Goal: Book appointment/travel/reservation

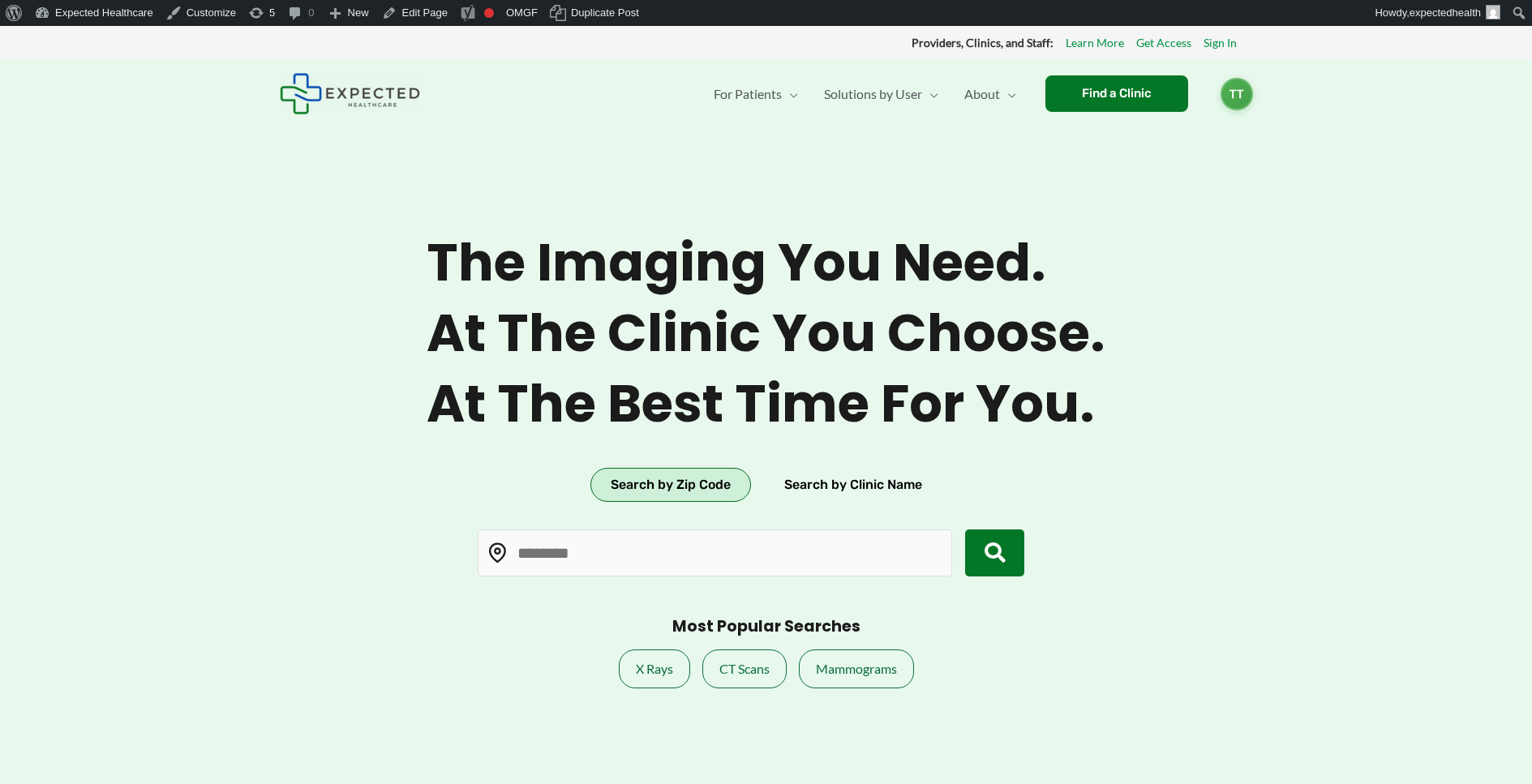
type input "*****"
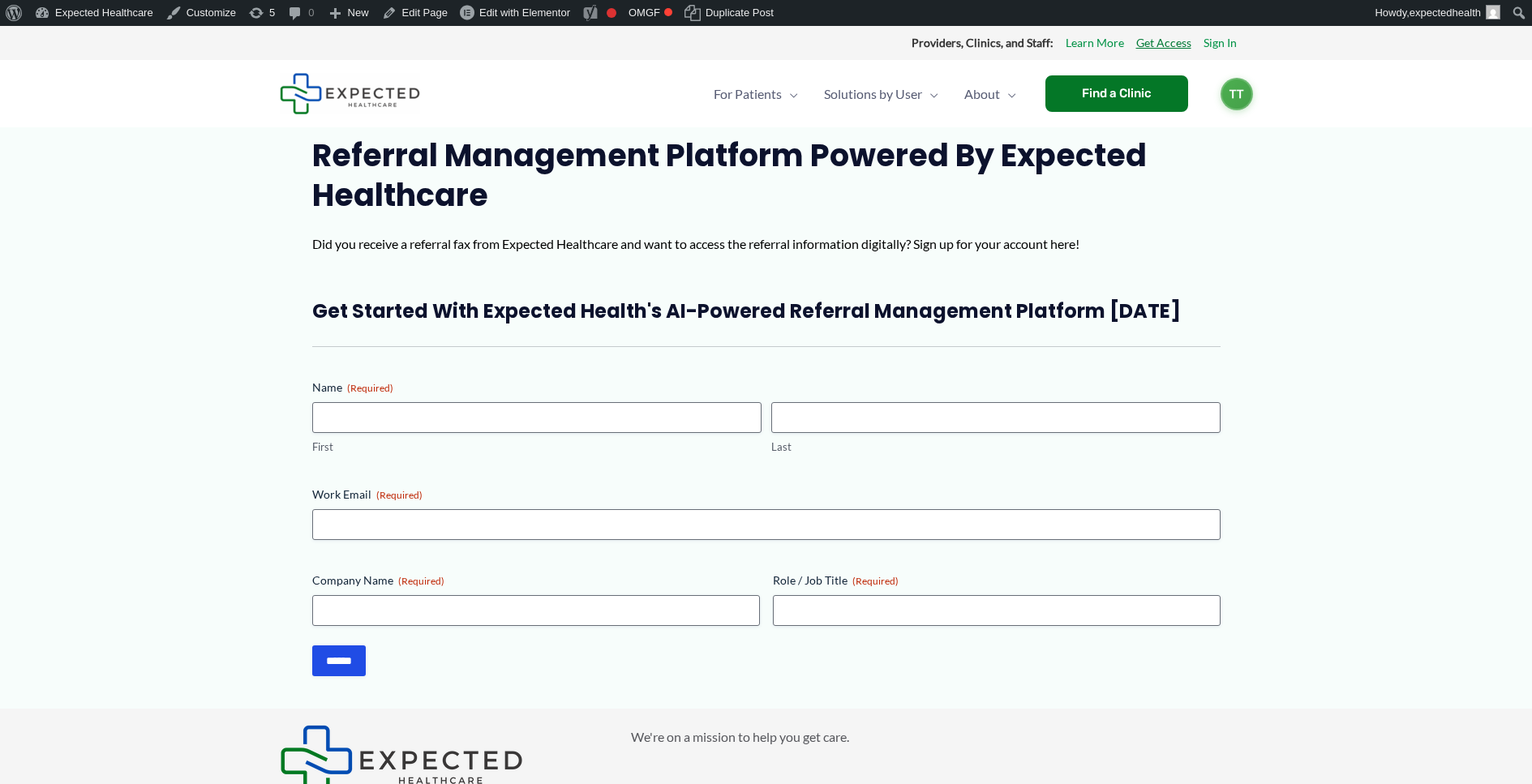
click at [1155, 41] on link "Get Access" at bounding box center [1164, 43] width 55 height 21
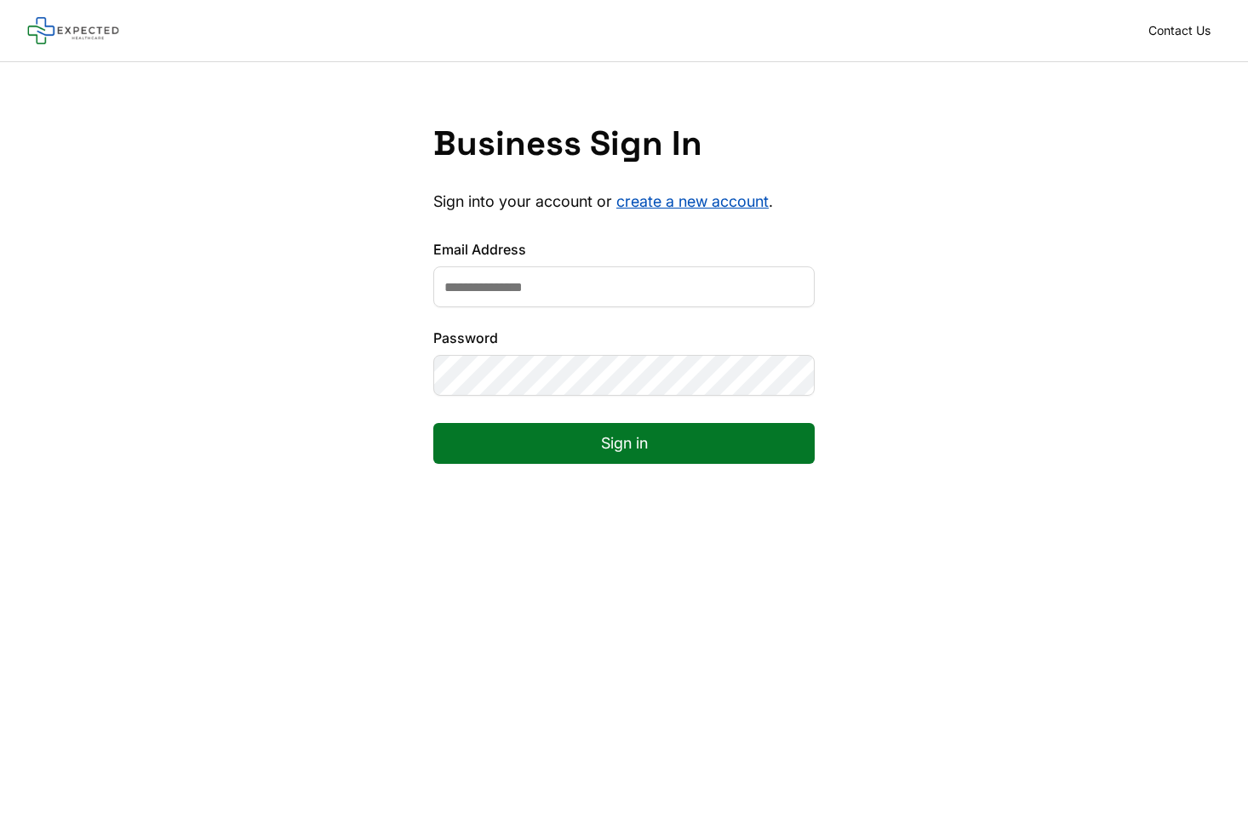
click at [93, 631] on main "Business Sign In Sign into your account or create a new account . Email Address…" at bounding box center [624, 473] width 1248 height 823
click at [724, 196] on link "create a new account" at bounding box center [692, 201] width 152 height 18
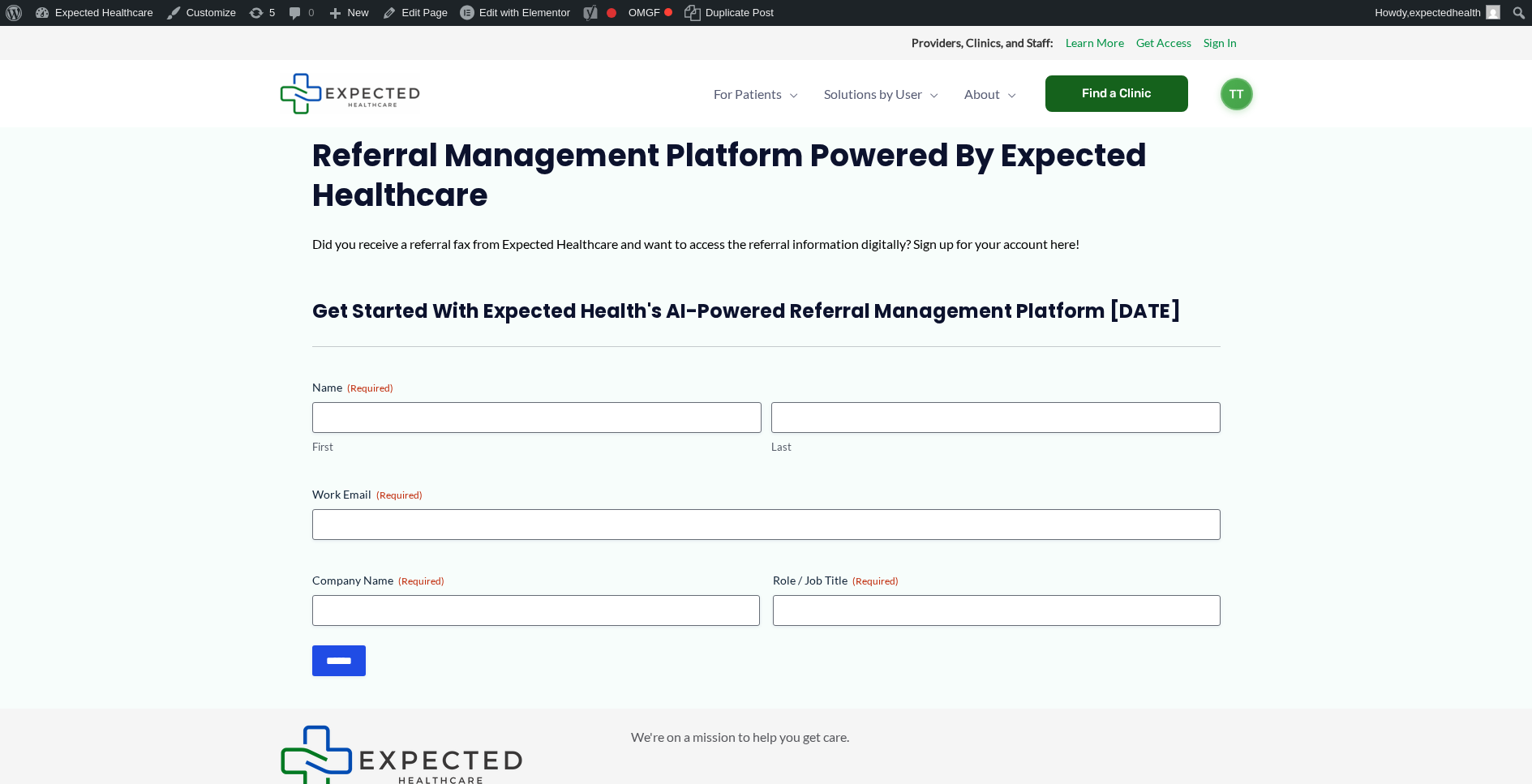
click at [1154, 89] on div "Find a Clinic" at bounding box center [1117, 93] width 143 height 36
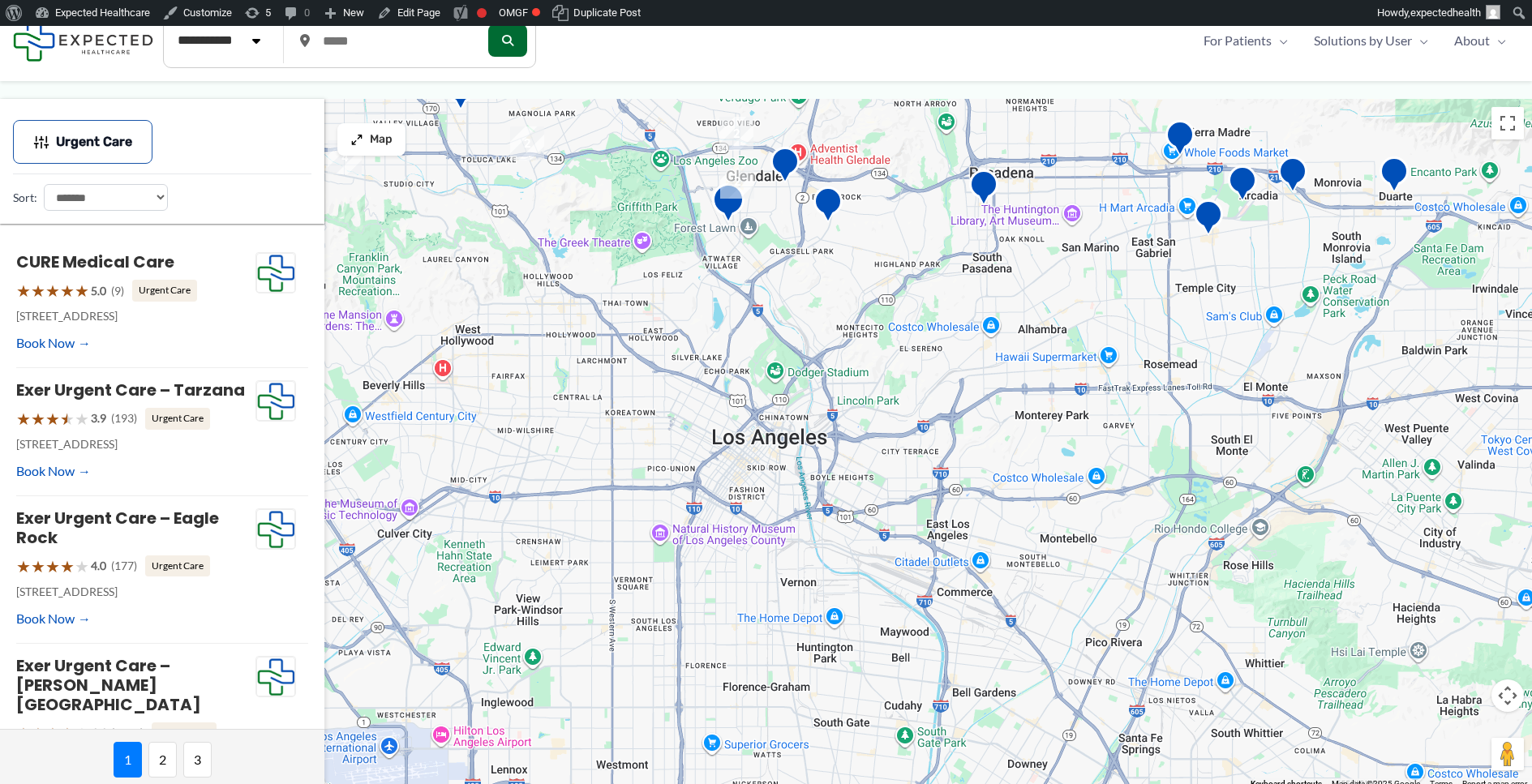
click at [725, 206] on img "San Feliz Urgent Care &#8211; Glendale" at bounding box center [728, 205] width 32 height 45
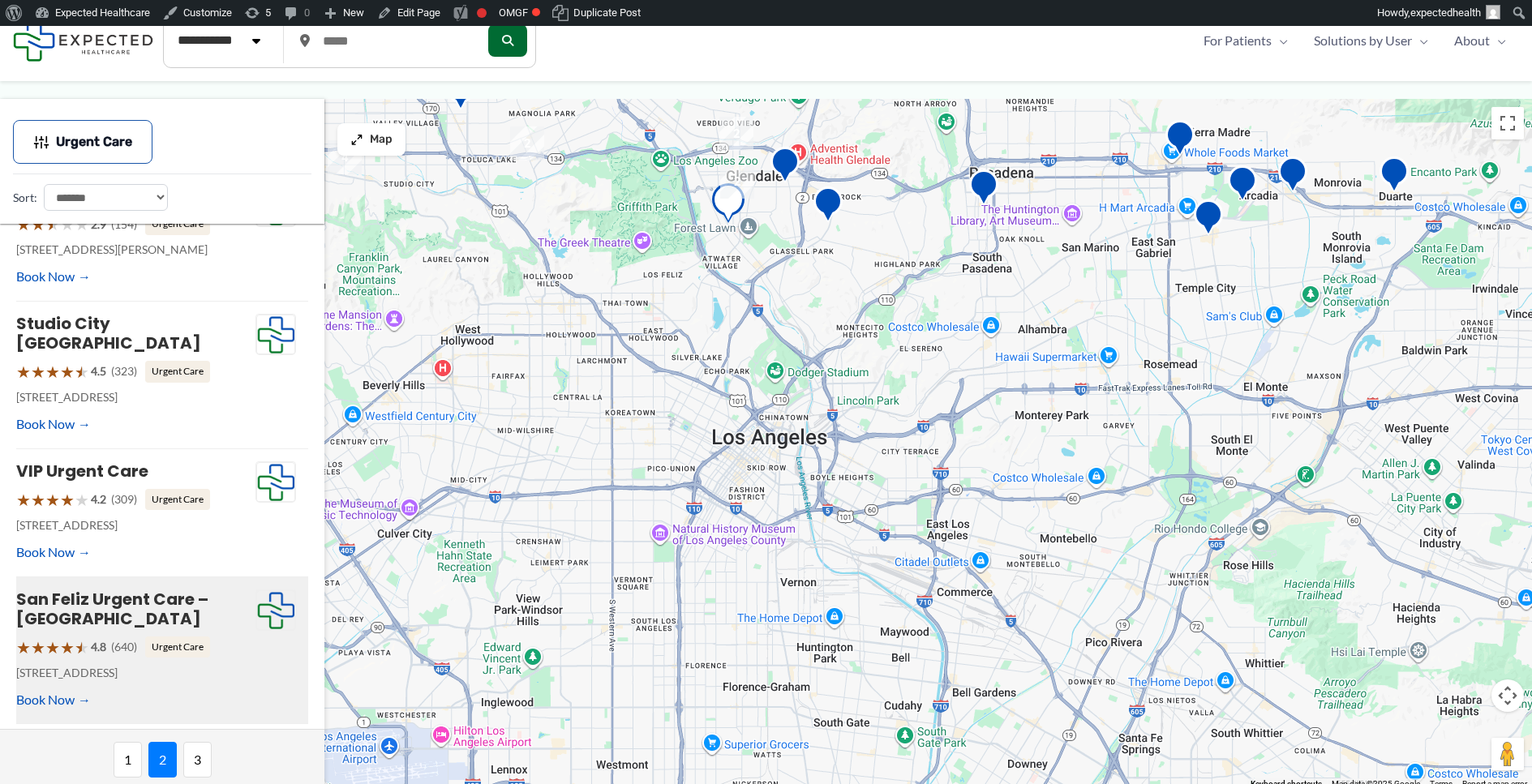
scroll to position [83, 0]
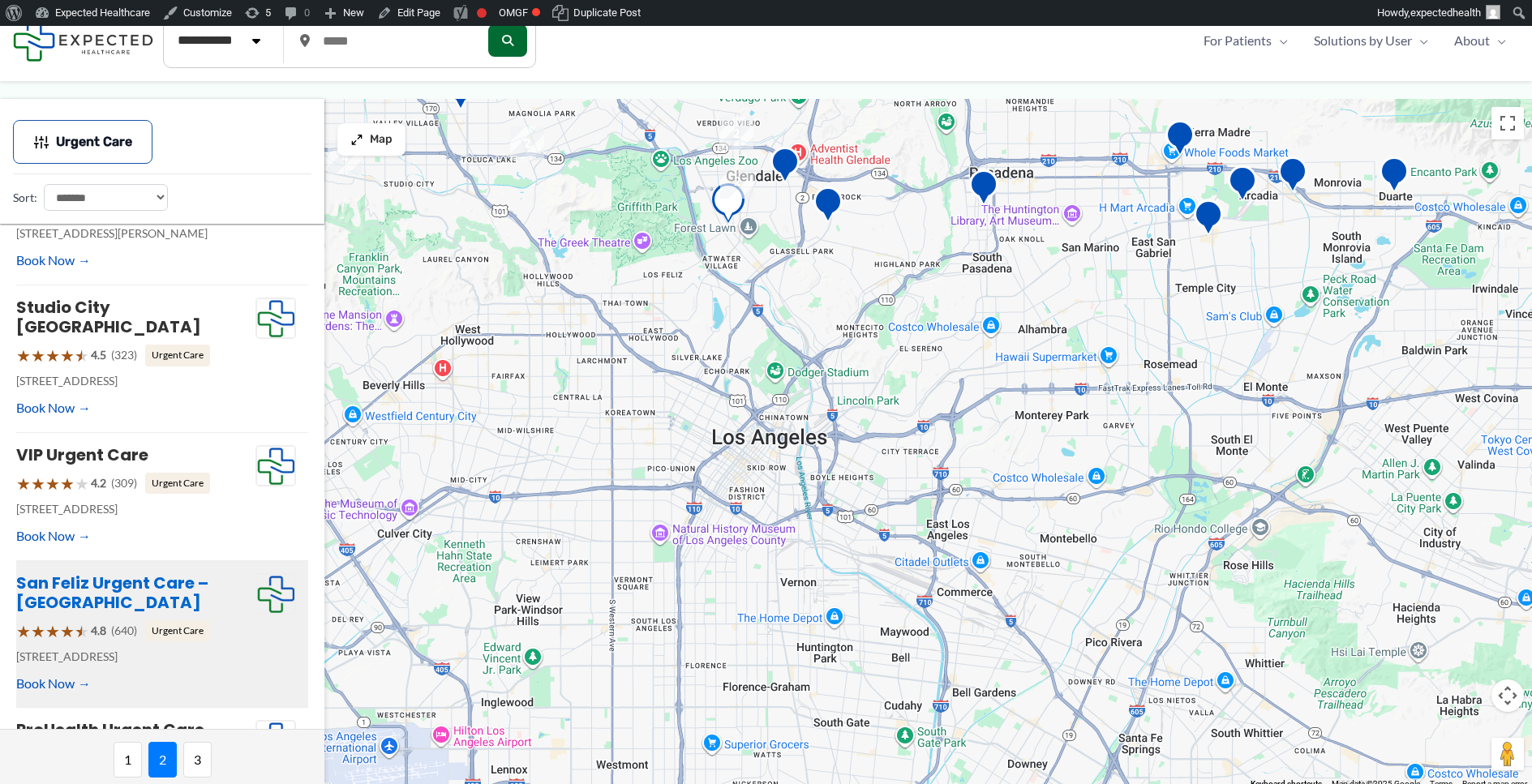
click at [89, 601] on link "San Feliz Urgent Care – Glendale" at bounding box center [112, 593] width 192 height 42
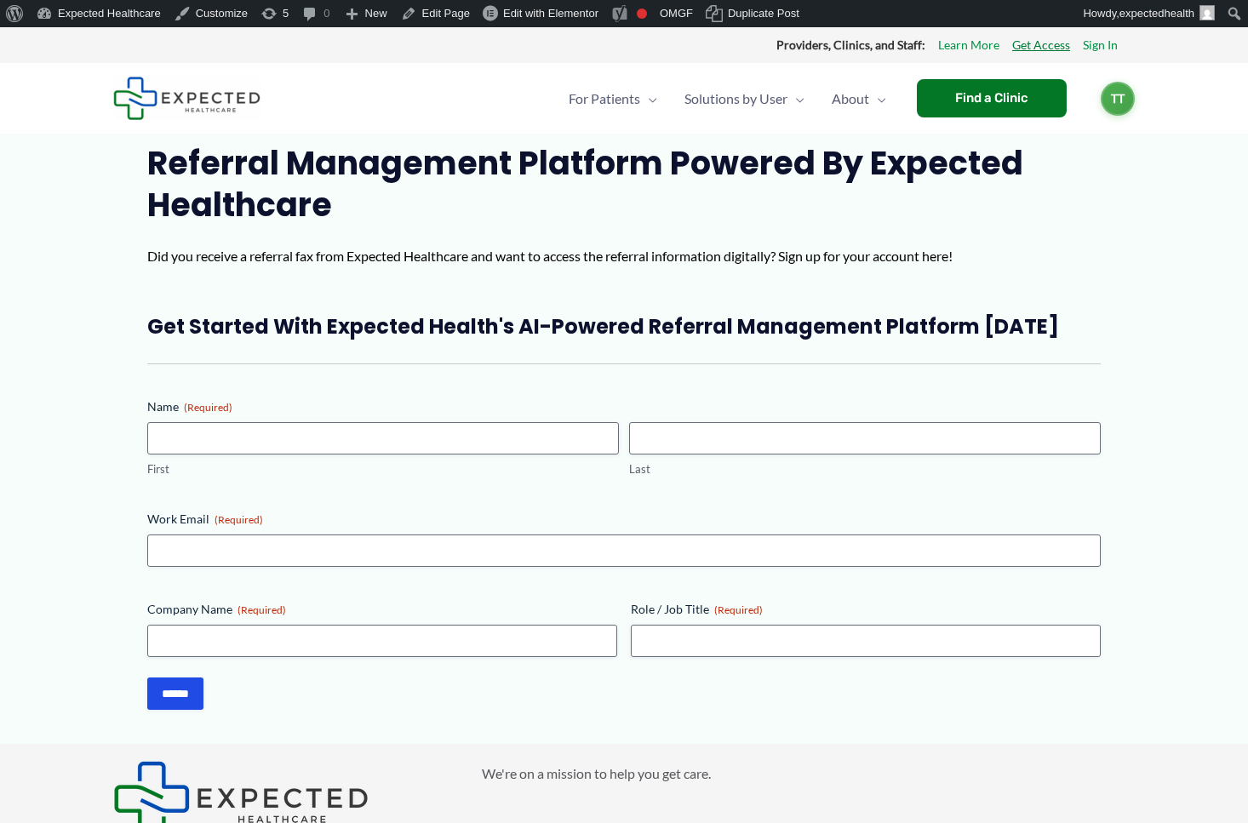
click at [1018, 43] on link "Get Access" at bounding box center [1041, 45] width 58 height 22
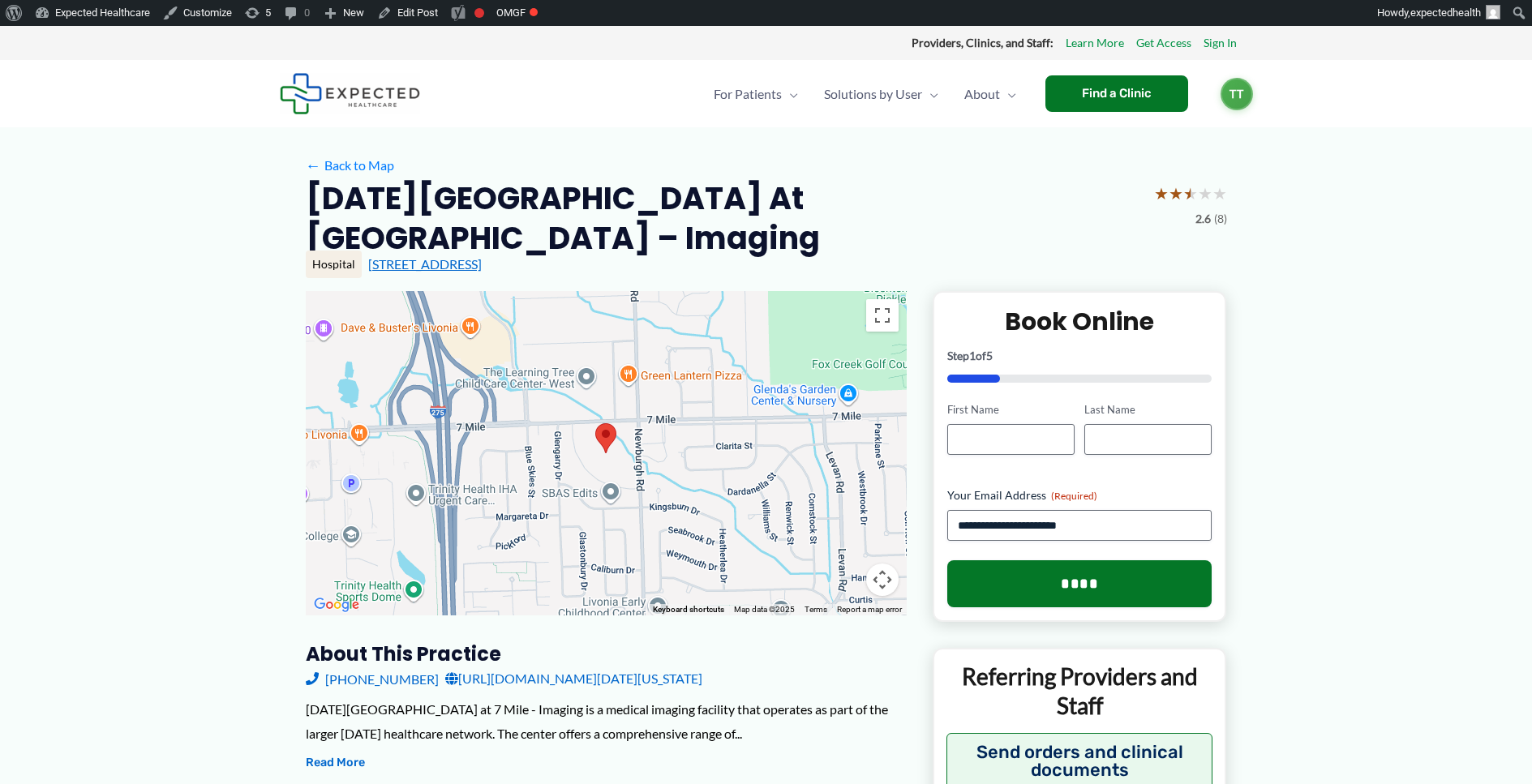
click at [453, 256] on link "[STREET_ADDRESS]" at bounding box center [424, 264] width 113 height 15
click at [444, 14] on link "Edit Post" at bounding box center [407, 12] width 73 height 26
